Goal: Information Seeking & Learning: Learn about a topic

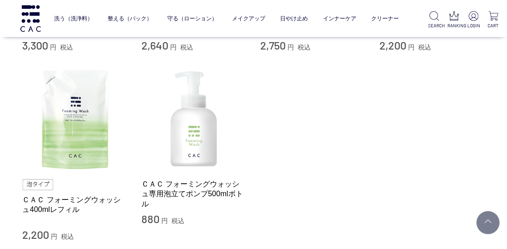
scroll to position [277, 0]
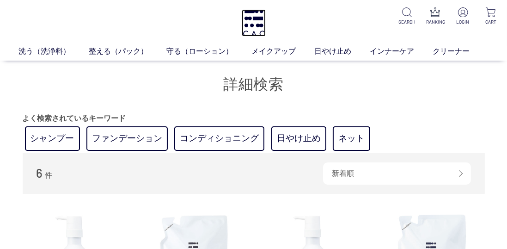
click at [259, 23] on img at bounding box center [254, 22] width 24 height 27
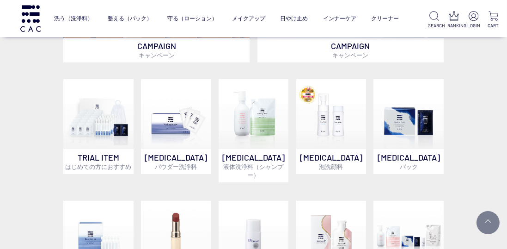
scroll to position [273, 0]
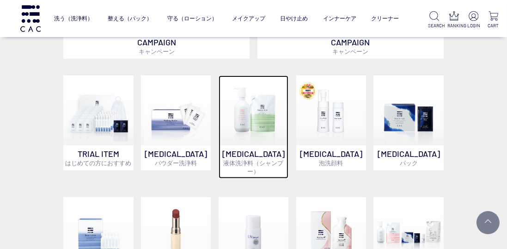
click at [250, 121] on img at bounding box center [254, 110] width 70 height 70
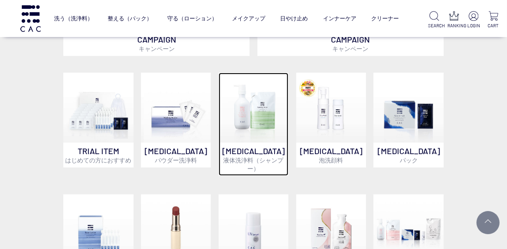
scroll to position [302, 0]
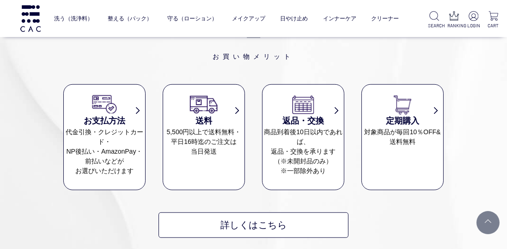
scroll to position [679, 0]
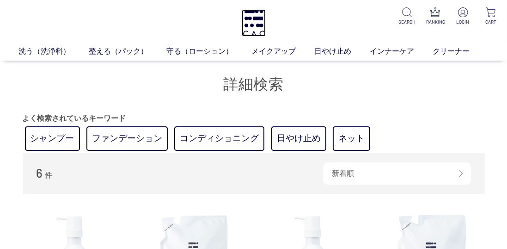
click at [254, 25] on img at bounding box center [254, 22] width 24 height 27
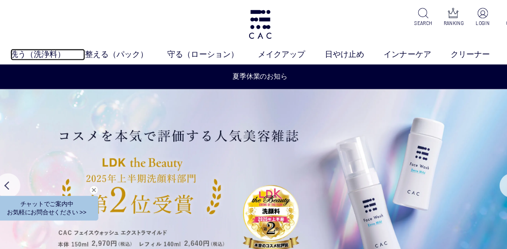
click at [45, 46] on link "洗う（洗浄料）" at bounding box center [54, 51] width 70 height 11
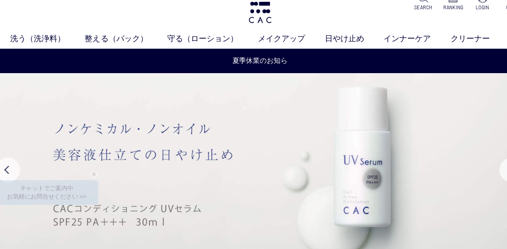
click at [183, 67] on link "液体洗浄料" at bounding box center [184, 68] width 32 height 7
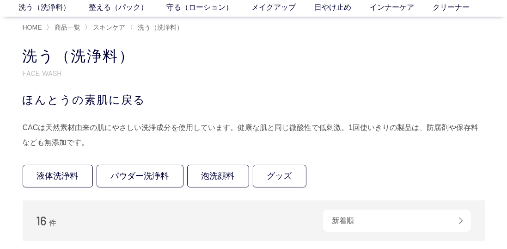
scroll to position [45, 0]
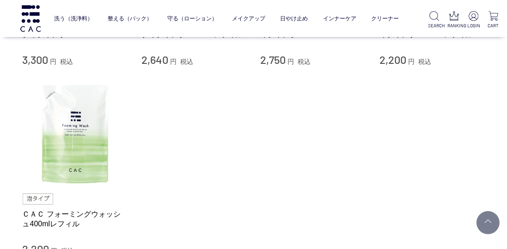
scroll to position [234, 0]
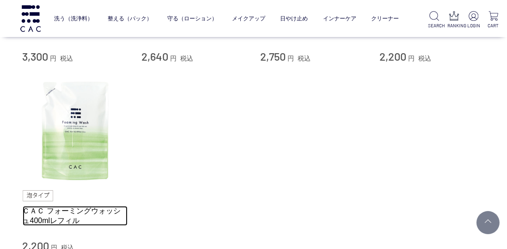
click at [74, 210] on link "ＣＡＣ フォーミングウォッシュ400mlレフィル" at bounding box center [75, 216] width 105 height 20
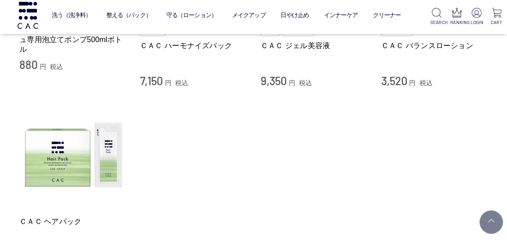
scroll to position [2996, 0]
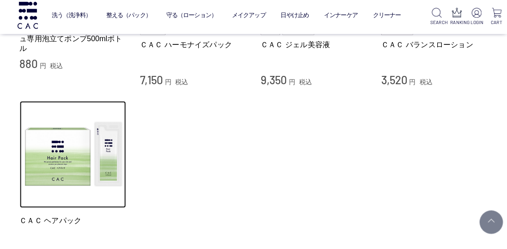
click at [64, 176] on img at bounding box center [75, 155] width 105 height 105
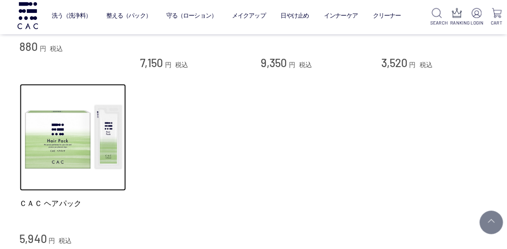
scroll to position [3025, 0]
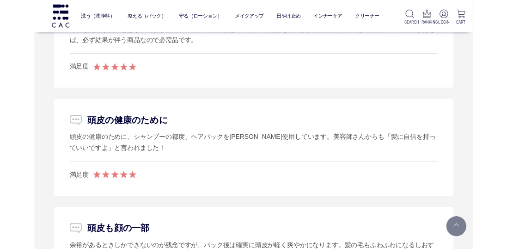
scroll to position [1144, 0]
